Goal: Find specific page/section

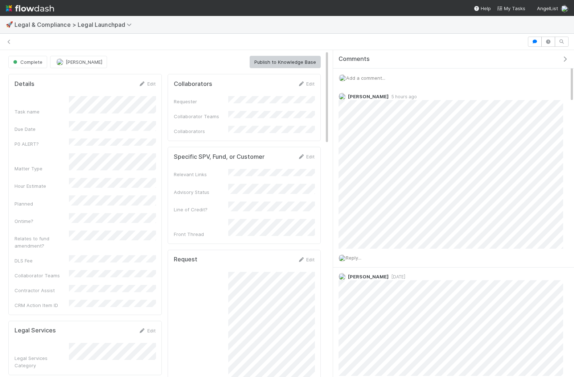
click at [30, 9] on img at bounding box center [30, 8] width 48 height 12
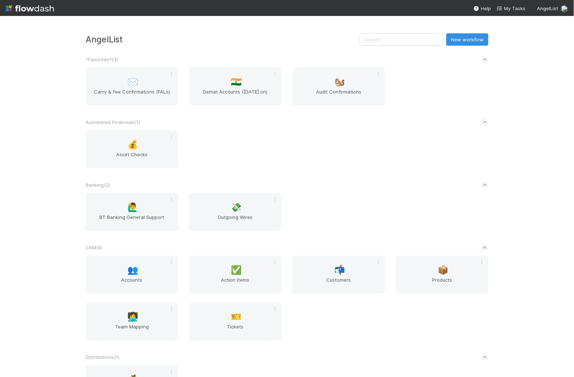
click at [340, 42] on h3 "AngelList" at bounding box center [223, 39] width 274 height 10
click at [406, 41] on input "text" at bounding box center [402, 39] width 84 height 12
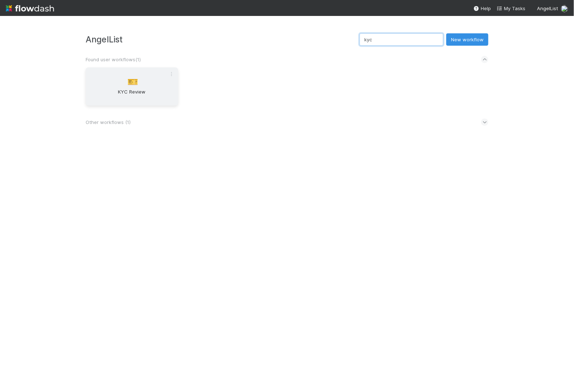
type input "kyc"
click at [131, 90] on span "KYC Review" at bounding box center [132, 95] width 87 height 15
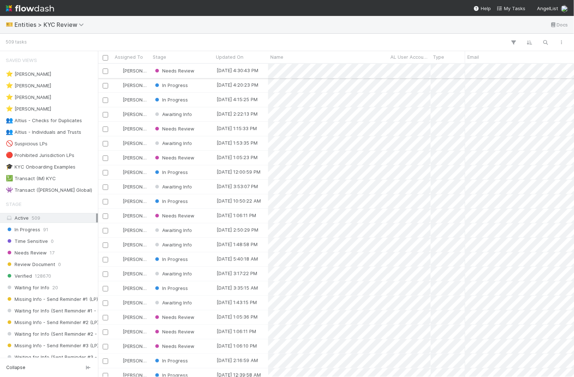
scroll to position [313, 476]
click at [546, 45] on button "button" at bounding box center [545, 42] width 13 height 9
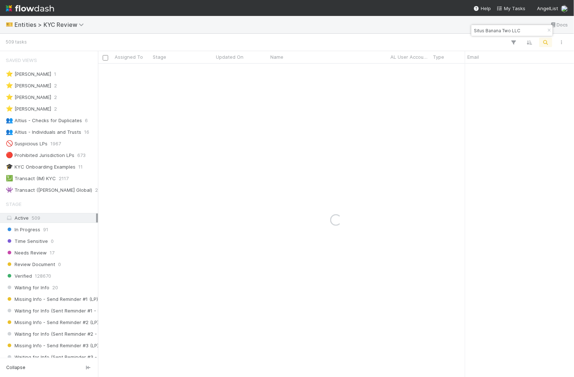
type input "Situs Banana Two LLC"
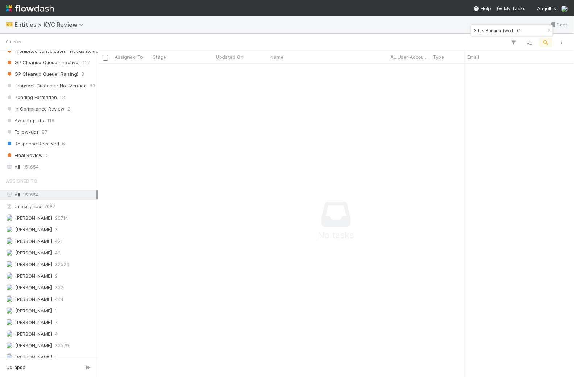
scroll to position [526, 0]
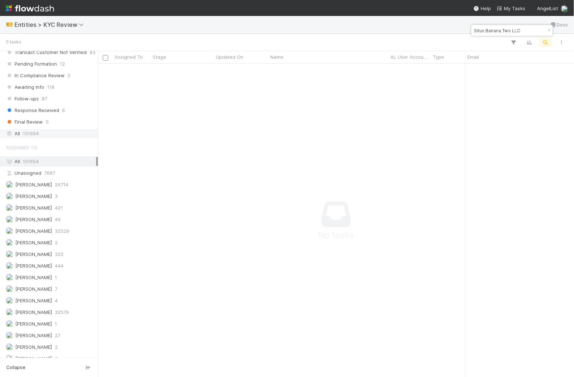
click at [72, 129] on div "All 151654" at bounding box center [51, 133] width 90 height 9
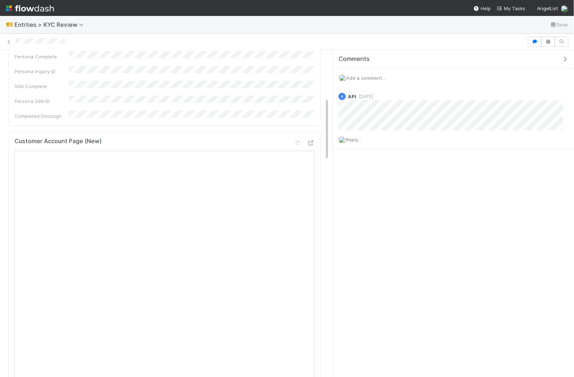
scroll to position [276, 0]
